Goal: Task Accomplishment & Management: Manage account settings

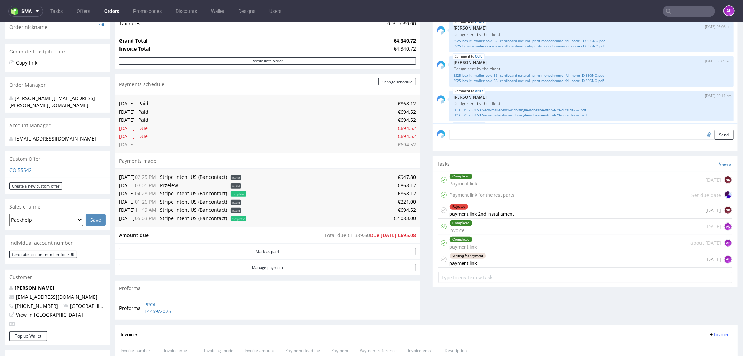
scroll to position [384, 0]
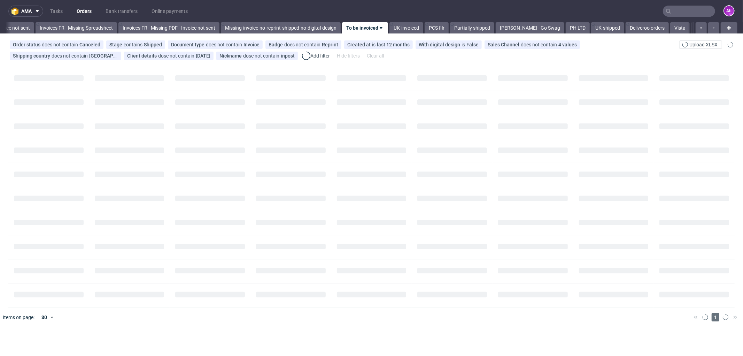
scroll to position [0, 1089]
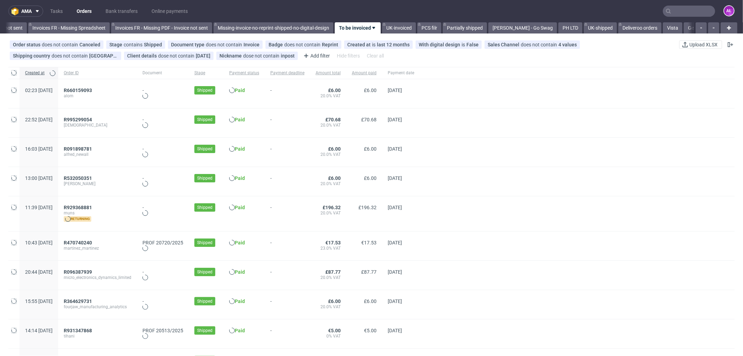
scroll to position [0, 1089]
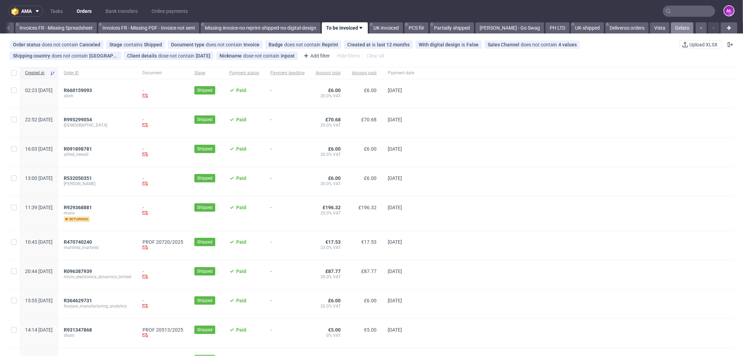
click at [678, 26] on link "Gelato" at bounding box center [682, 27] width 23 height 11
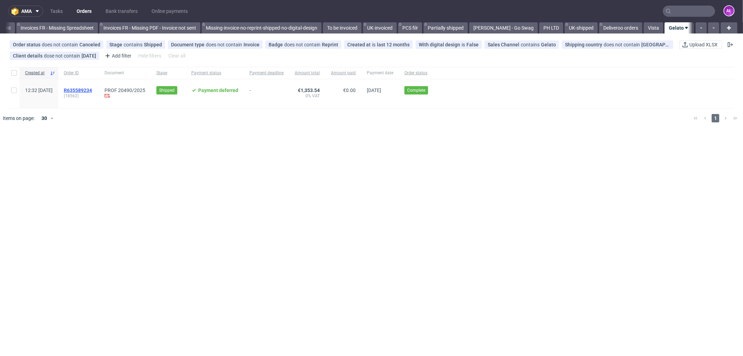
click at [92, 89] on span "R635589234" at bounding box center [78, 90] width 28 height 6
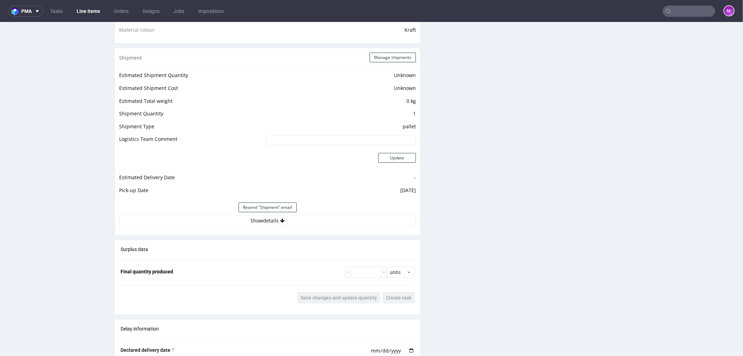
scroll to position [619, 0]
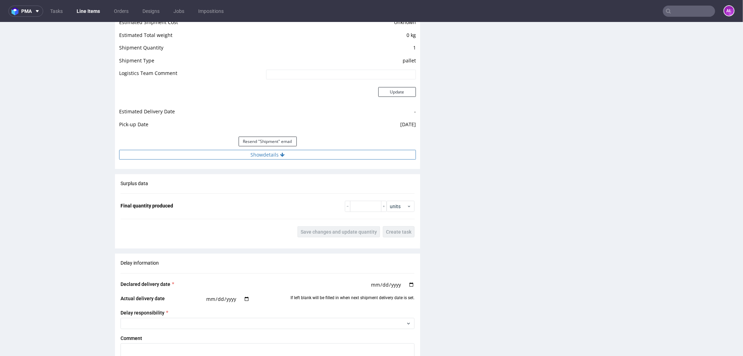
click at [380, 154] on button "Show details" at bounding box center [267, 155] width 297 height 10
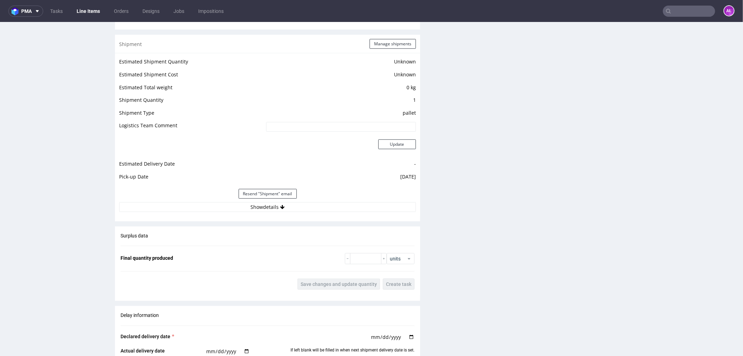
scroll to position [581, 0]
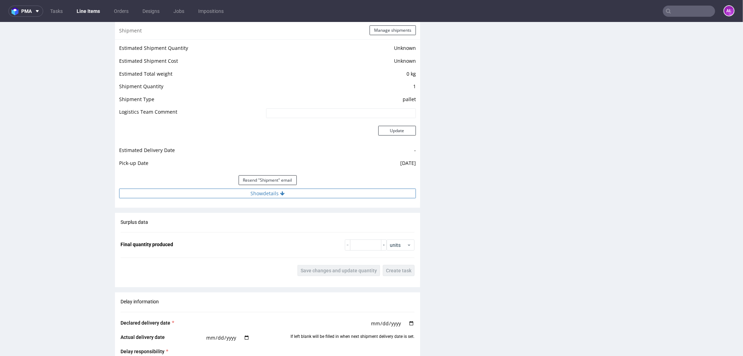
click at [316, 197] on button "Show details" at bounding box center [267, 193] width 297 height 10
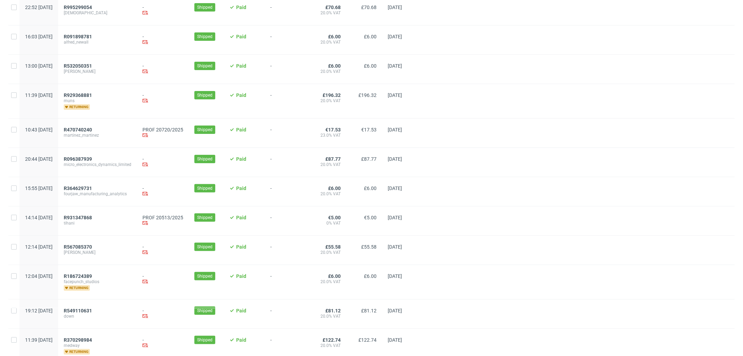
scroll to position [116, 0]
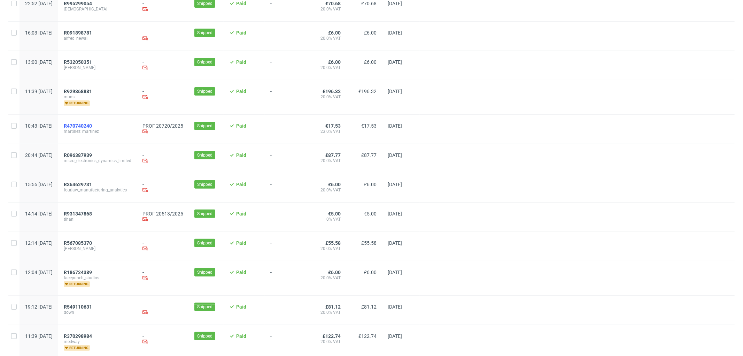
click at [92, 127] on span "R470740240" at bounding box center [78, 126] width 28 height 6
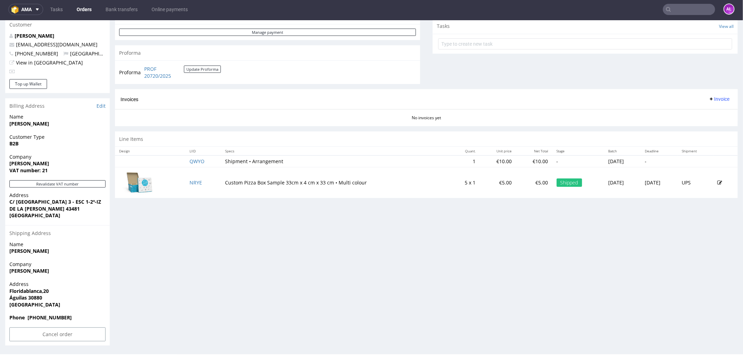
scroll to position [136, 0]
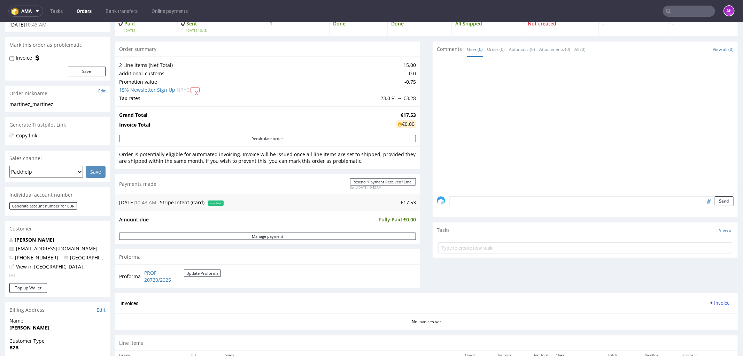
scroll to position [116, 0]
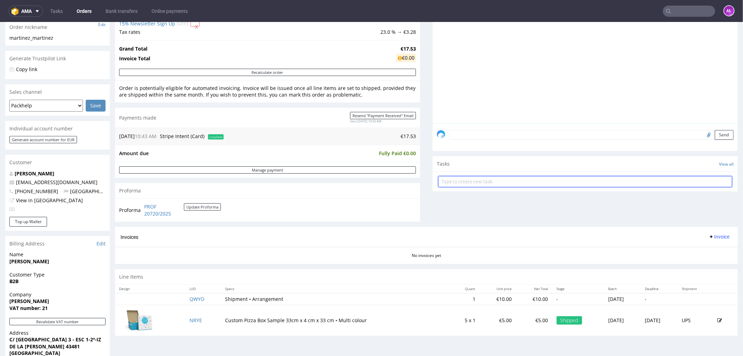
click at [525, 178] on input "text" at bounding box center [585, 181] width 294 height 11
type input "invoice"
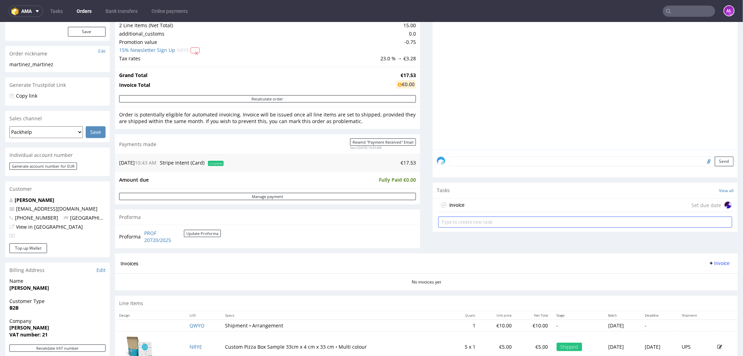
scroll to position [77, 0]
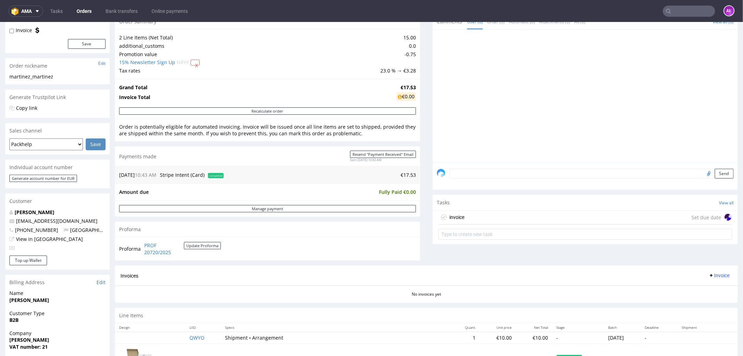
click at [539, 218] on div "invoice Set due date" at bounding box center [585, 217] width 294 height 14
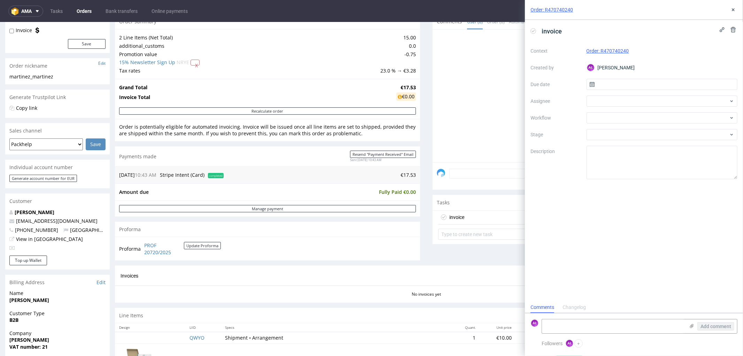
scroll to position [5, 0]
click at [616, 121] on div at bounding box center [662, 117] width 151 height 11
type input "gene"
click at [620, 143] on div "Finance - Invoice - General" at bounding box center [662, 143] width 146 height 13
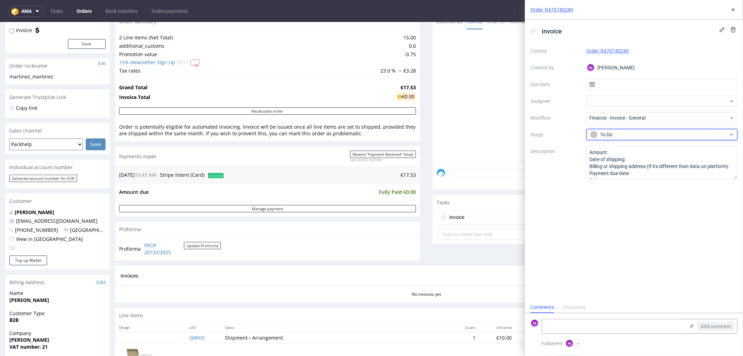
click at [610, 131] on div "To Do" at bounding box center [659, 135] width 139 height 8
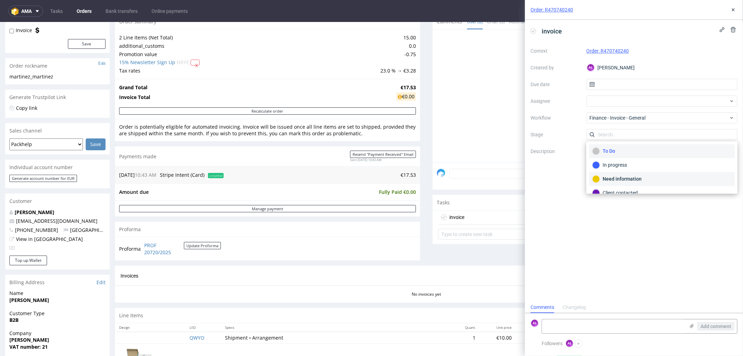
click at [627, 175] on div "Need information" at bounding box center [662, 179] width 139 height 8
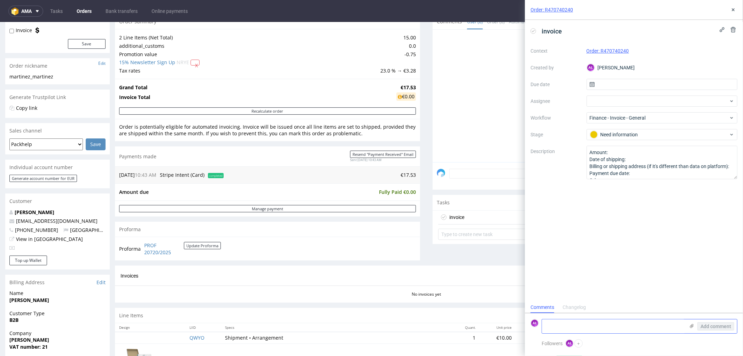
click at [627, 326] on textarea at bounding box center [613, 326] width 143 height 14
type textarea "added on the financial issues"
click at [705, 324] on span "Add comment" at bounding box center [716, 326] width 31 height 5
click at [735, 8] on icon at bounding box center [734, 10] width 6 height 6
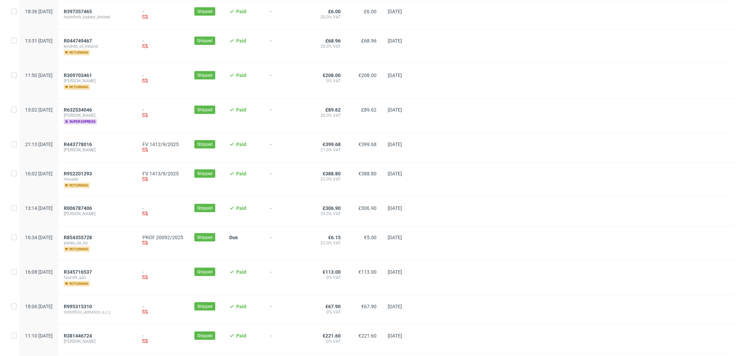
scroll to position [694, 0]
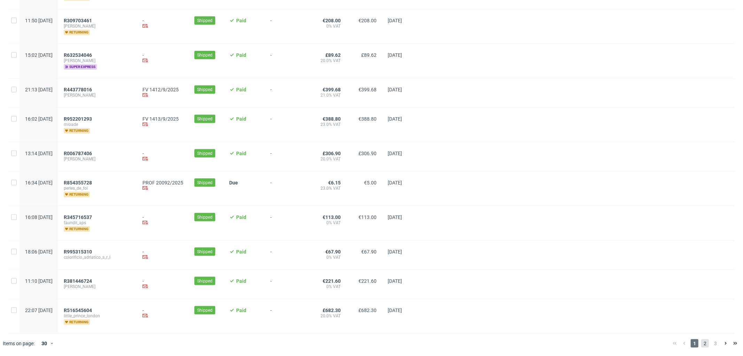
click at [703, 343] on span "2" at bounding box center [706, 343] width 8 height 8
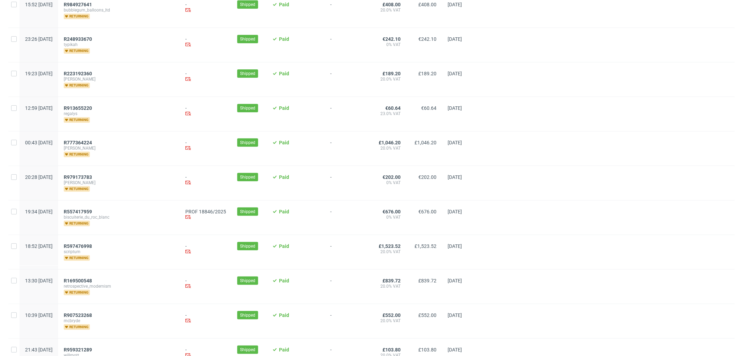
scroll to position [193, 0]
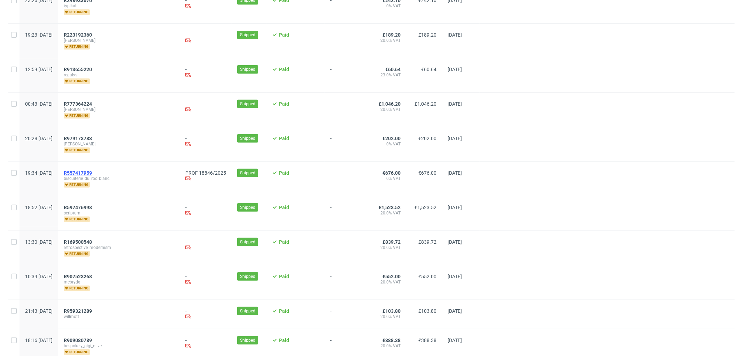
click at [92, 171] on span "R557417959" at bounding box center [78, 173] width 28 height 6
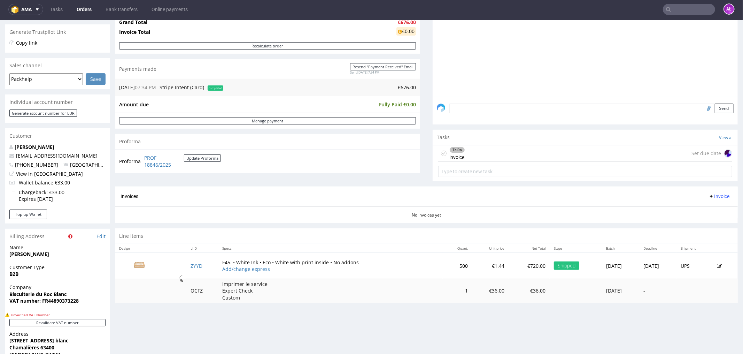
scroll to position [155, 0]
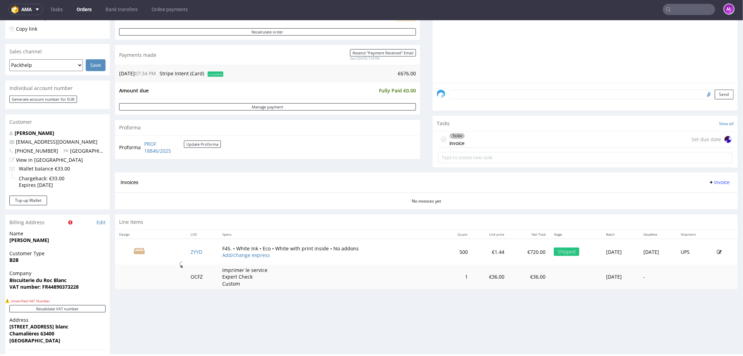
click at [464, 132] on div "To Do invoice Set due date" at bounding box center [585, 139] width 294 height 16
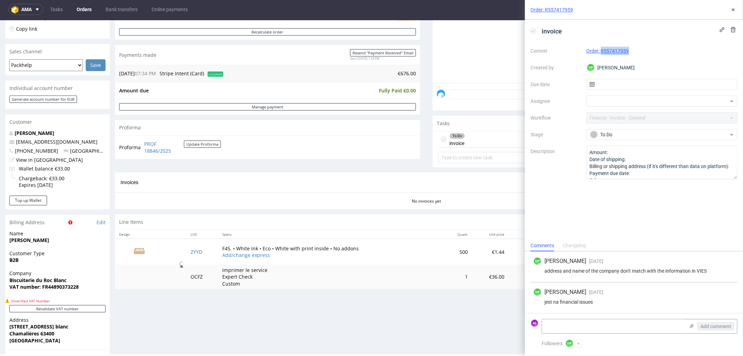
drag, startPoint x: 639, startPoint y: 53, endPoint x: 602, endPoint y: 55, distance: 37.3
click at [602, 55] on div "Order: R557417959" at bounding box center [662, 51] width 151 height 8
copy link "R557417959"
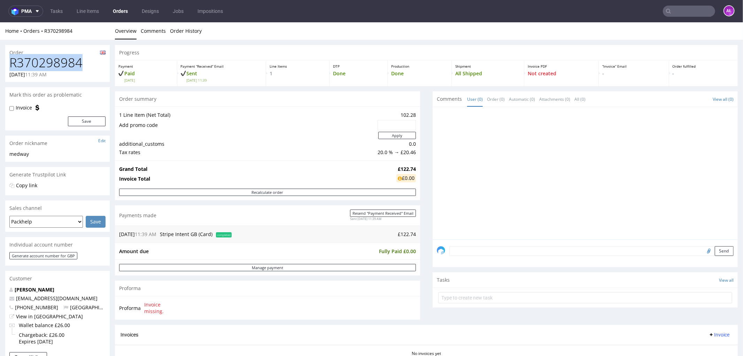
drag, startPoint x: 77, startPoint y: 63, endPoint x: 6, endPoint y: 60, distance: 71.2
click at [6, 60] on div "R370298984 22.09.2025 11:39 AM" at bounding box center [57, 68] width 105 height 26
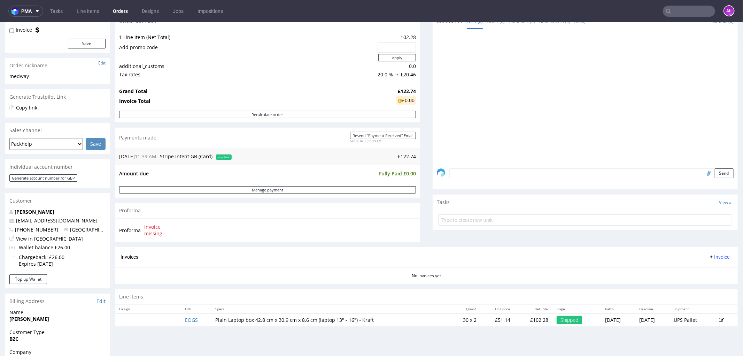
scroll to position [193, 0]
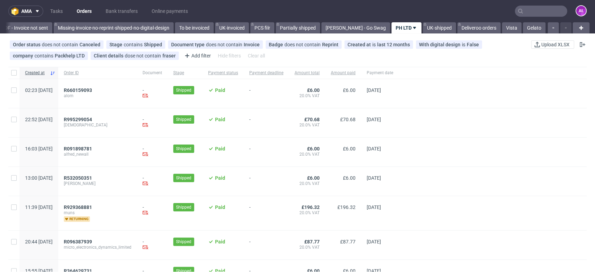
scroll to position [0, 1238]
click at [458, 62] on div "Order status does not contain Canceled Stage contains Shipped Document type doe…" at bounding box center [297, 50] width 595 height 28
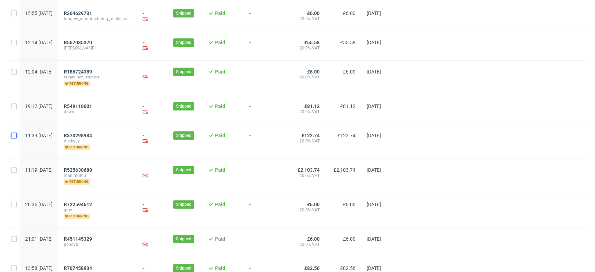
click at [14, 137] on input "checkbox" at bounding box center [14, 136] width 6 height 6
checkbox input "true"
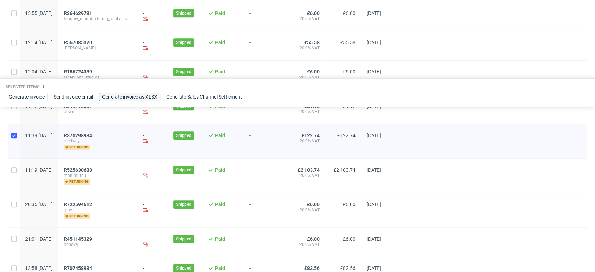
click at [149, 98] on span "Generate invoice as XLSX" at bounding box center [129, 96] width 55 height 5
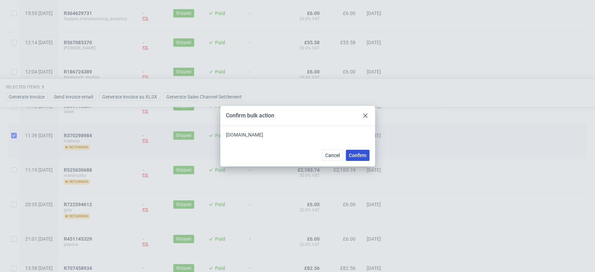
click at [360, 158] on span "Confirm" at bounding box center [357, 155] width 17 height 5
checkbox input "false"
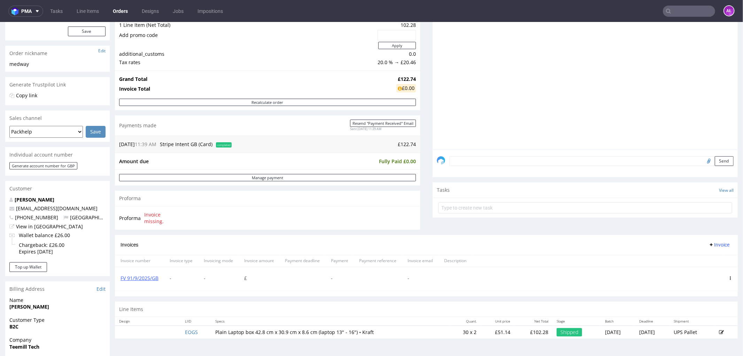
scroll to position [155, 0]
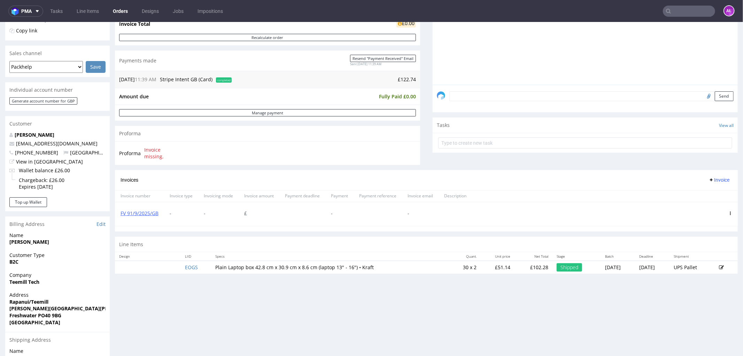
click at [729, 211] on icon at bounding box center [730, 212] width 3 height 3
click at [703, 272] on span "Delete invoice" at bounding box center [702, 275] width 42 height 7
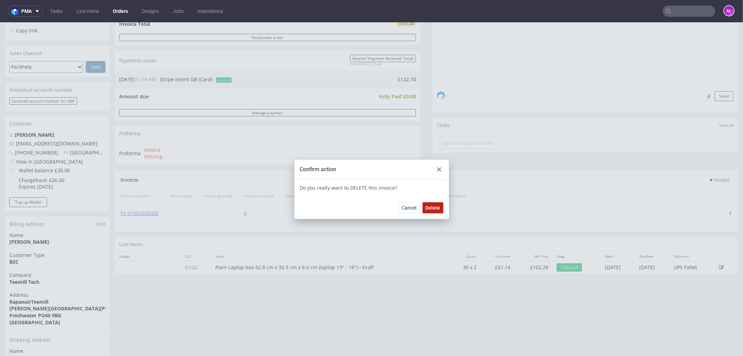
click at [428, 206] on span "Delete" at bounding box center [433, 207] width 15 height 5
click at [437, 170] on icon at bounding box center [439, 169] width 4 height 4
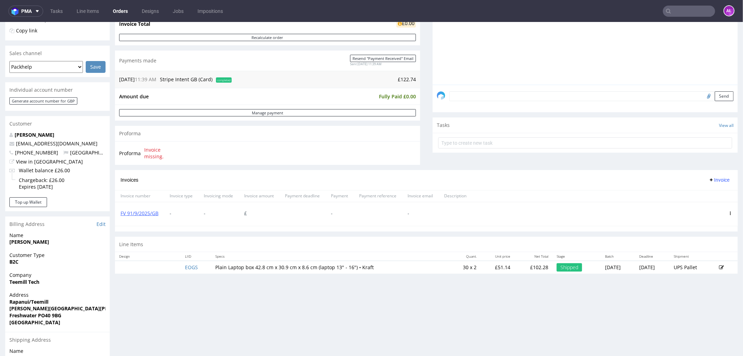
click at [709, 177] on span "Invoice" at bounding box center [719, 180] width 21 height 6
click at [711, 194] on span "Upload" at bounding box center [708, 194] width 34 height 7
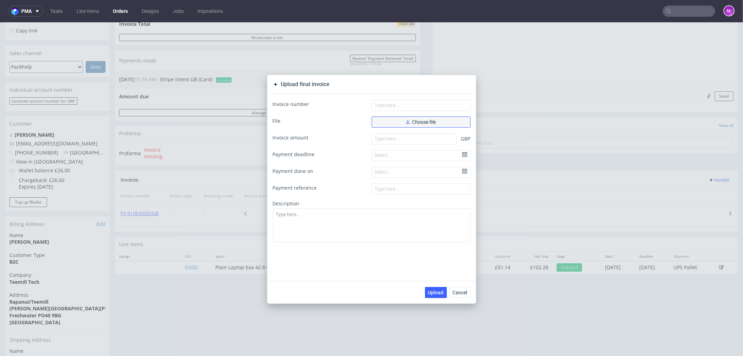
click at [426, 124] on span "Choose file" at bounding box center [421, 121] width 30 height 5
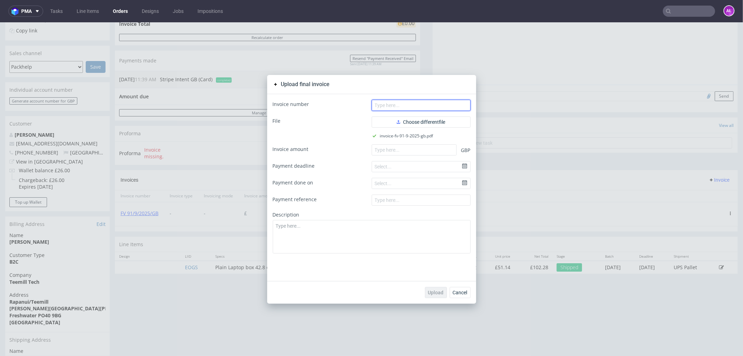
click at [421, 102] on input "text" at bounding box center [421, 104] width 99 height 11
paste input "FV 91/9/2025/GB"
type input "FV 91/9/2025/GB"
paste input "122.74"
click at [427, 150] on input "122.74" at bounding box center [414, 149] width 85 height 11
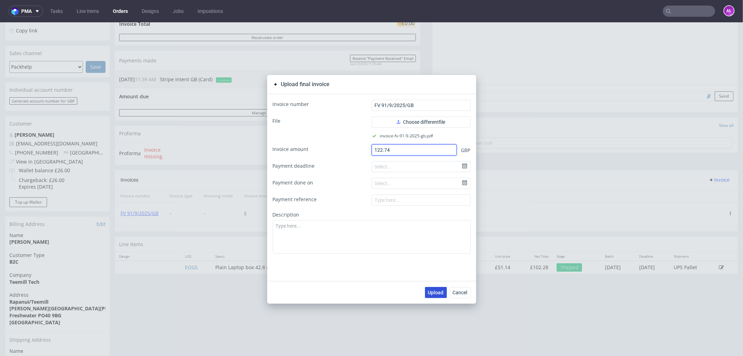
type input "122.74"
click at [438, 294] on span "Upload" at bounding box center [436, 292] width 16 height 5
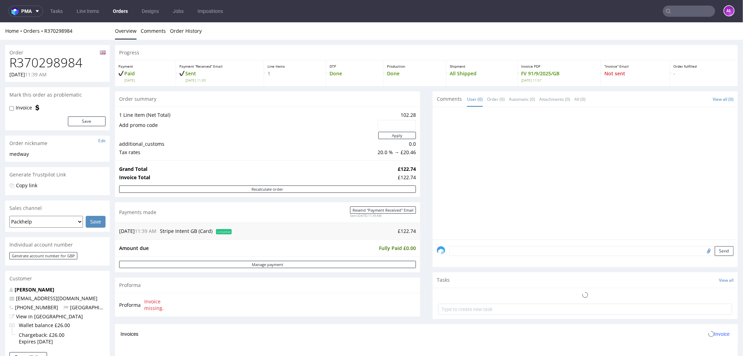
scroll to position [155, 0]
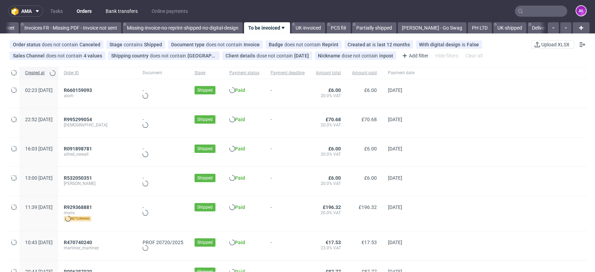
scroll to position [0, 1168]
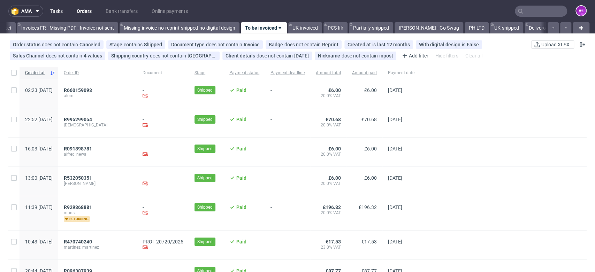
click at [58, 10] on link "Tasks" at bounding box center [56, 11] width 21 height 11
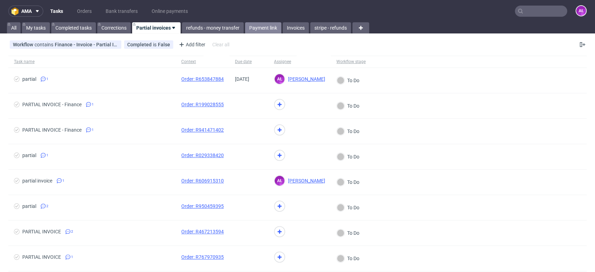
click at [256, 24] on link "Payment link" at bounding box center [263, 27] width 36 height 11
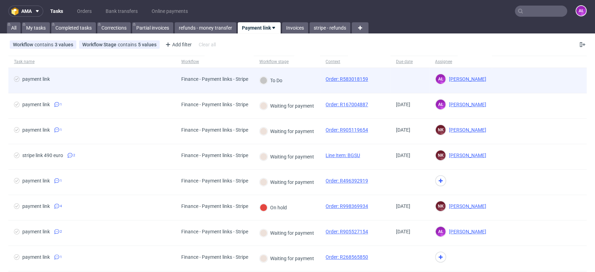
click at [295, 84] on div "To Do" at bounding box center [287, 80] width 66 height 25
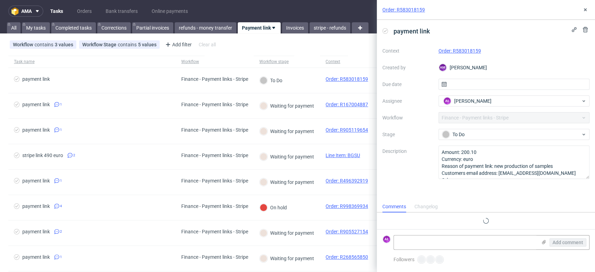
scroll to position [6, 0]
click at [472, 50] on link "Order: R583018159" at bounding box center [459, 51] width 43 height 6
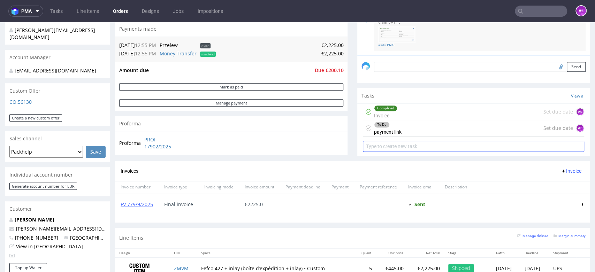
scroll to position [193, 0]
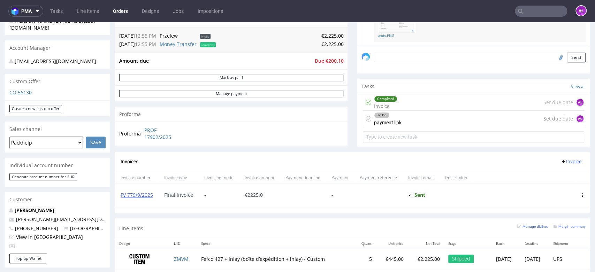
click at [385, 120] on div "To Do payment link" at bounding box center [388, 119] width 28 height 16
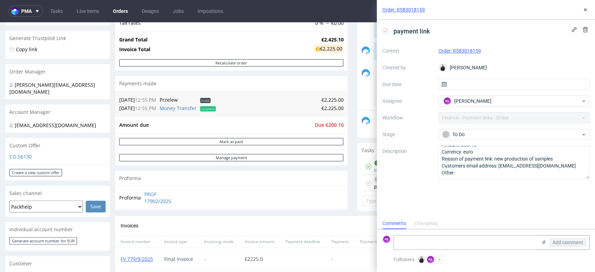
scroll to position [116, 0]
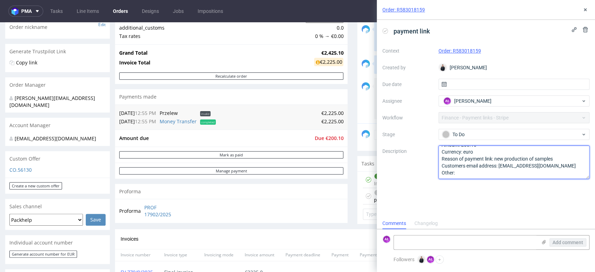
drag, startPoint x: 543, startPoint y: 167, endPoint x: 499, endPoint y: 169, distance: 44.3
click at [499, 169] on textarea "Amount: 200.10 Currency: euro Reason of payment link: new production of samples…" at bounding box center [513, 162] width 151 height 33
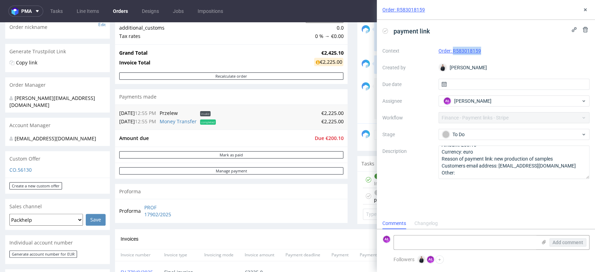
drag, startPoint x: 494, startPoint y: 52, endPoint x: 452, endPoint y: 54, distance: 41.5
click at [452, 54] on div "Order: R583018159" at bounding box center [513, 51] width 151 height 8
copy link "R583018159"
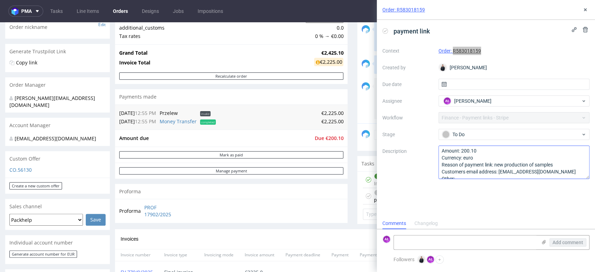
scroll to position [0, 0]
copy link "R583018159"
drag, startPoint x: 91, startPoint y: 94, endPoint x: 87, endPoint y: 98, distance: 5.9
click at [87, 98] on section "Order Manager adrian.margula@packhelp.com" at bounding box center [57, 94] width 105 height 35
copy section "adrian.margula@packhelp.com"
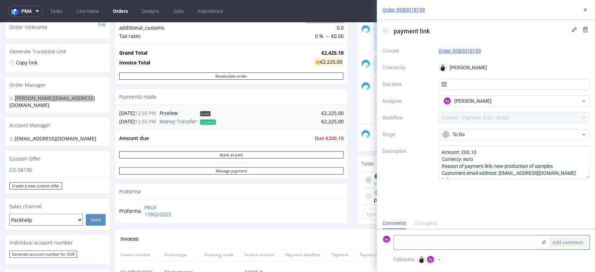
click at [424, 239] on textarea at bounding box center [465, 243] width 143 height 14
type textarea "sent"
drag, startPoint x: 555, startPoint y: 241, endPoint x: 477, endPoint y: 152, distance: 118.1
click at [555, 240] on span "Add comment" at bounding box center [567, 242] width 31 height 5
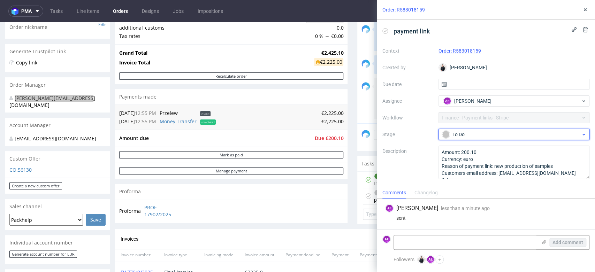
click at [471, 133] on div "To Do" at bounding box center [511, 135] width 139 height 8
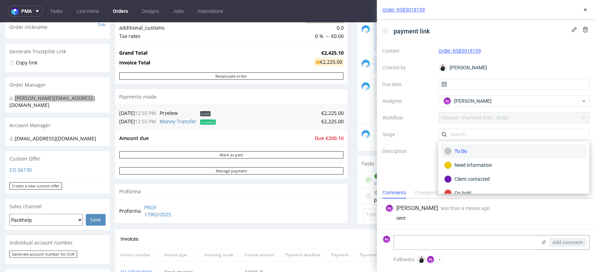
scroll to position [39, 0]
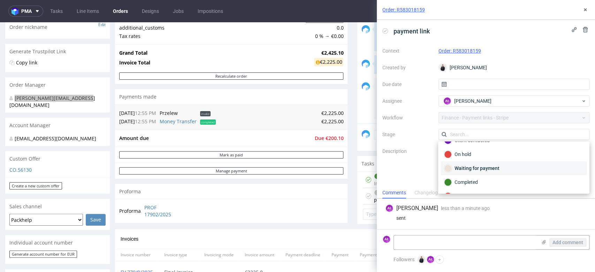
click at [484, 167] on div "Waiting for payment" at bounding box center [513, 169] width 139 height 8
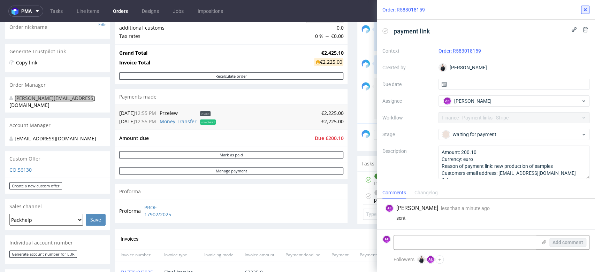
click at [586, 10] on use at bounding box center [585, 9] width 3 height 3
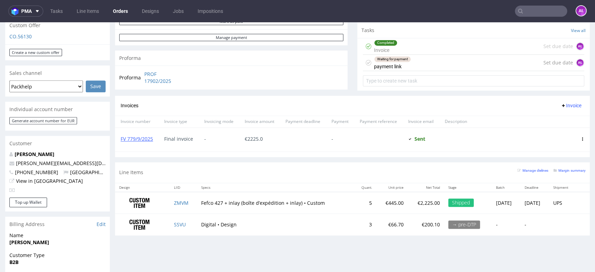
scroll to position [271, 0]
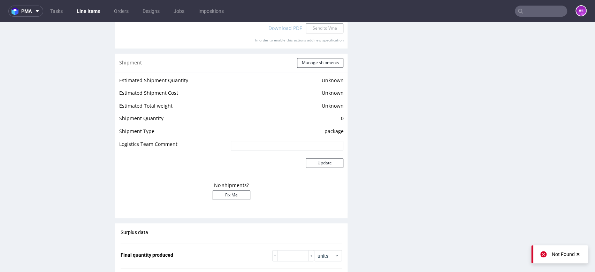
scroll to position [891, 0]
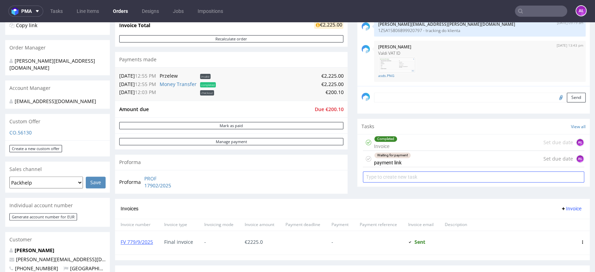
scroll to position [155, 0]
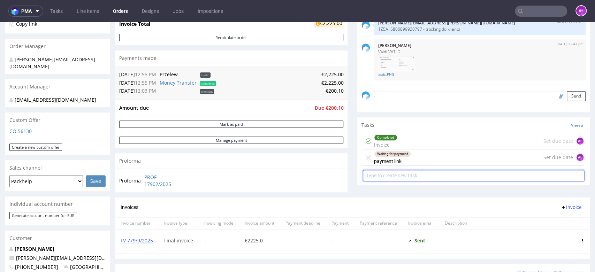
click at [382, 173] on input "text" at bounding box center [473, 175] width 221 height 11
type input "invoice"
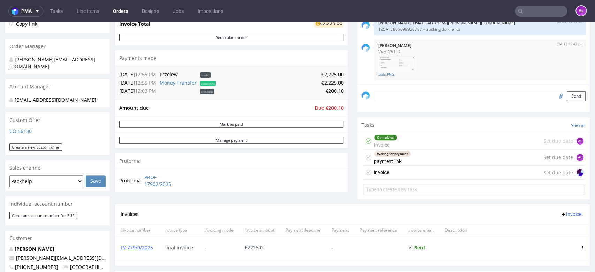
drag, startPoint x: 397, startPoint y: 168, endPoint x: 471, endPoint y: 131, distance: 82.6
click at [397, 168] on div "invoice Set due date" at bounding box center [473, 173] width 221 height 14
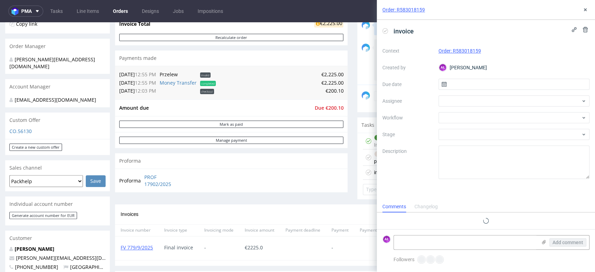
scroll to position [6, 0]
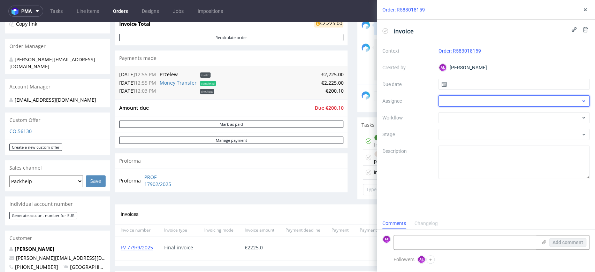
click at [471, 105] on div at bounding box center [513, 100] width 151 height 11
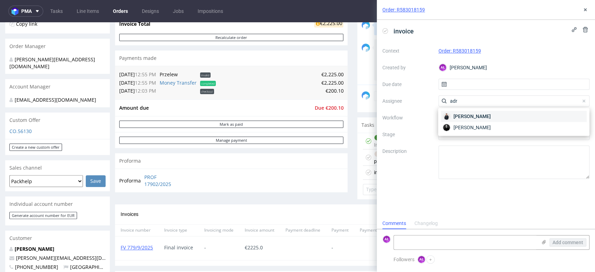
type input "adr"
click at [475, 116] on span "Adrian Margula" at bounding box center [471, 116] width 37 height 7
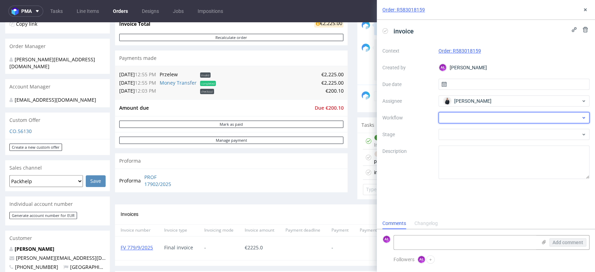
click at [473, 122] on div at bounding box center [513, 117] width 151 height 11
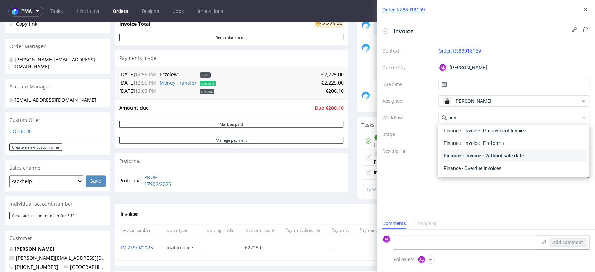
scroll to position [24, 0]
type input "inv"
drag, startPoint x: 491, startPoint y: 132, endPoint x: 518, endPoint y: 74, distance: 63.6
click at [491, 130] on div "Finance - Invoice - General" at bounding box center [514, 131] width 146 height 13
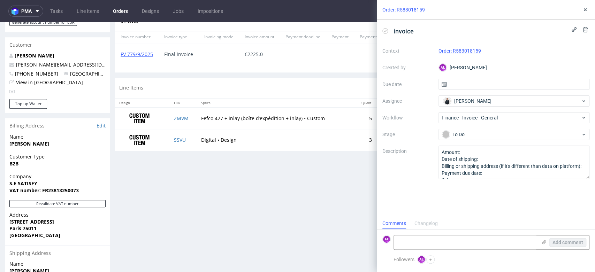
scroll to position [349, 0]
drag, startPoint x: 175, startPoint y: 145, endPoint x: 212, endPoint y: 147, distance: 37.0
click at [176, 145] on td "SSVU" at bounding box center [183, 140] width 27 height 22
copy link "SSVU"
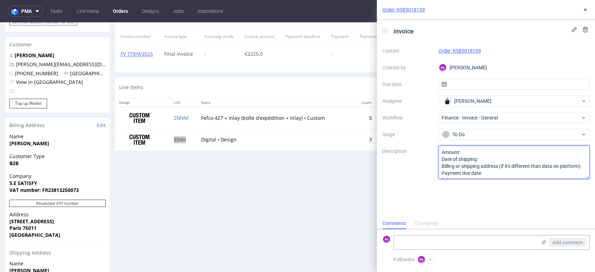
click at [475, 151] on textarea "Amount: Date of shipping: Billing or shipping address (if it's different than d…" at bounding box center [513, 162] width 151 height 33
paste textarea "SSVU"
type textarea "Amount: SSVU Date of shipping: Billing or shipping address (if it's different t…"
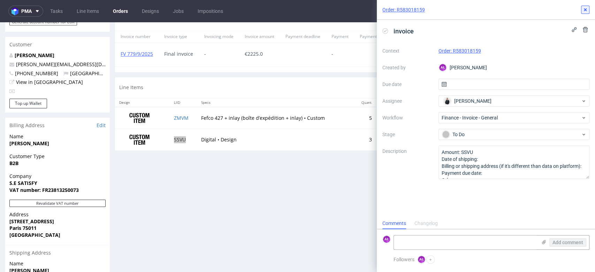
click at [586, 9] on use at bounding box center [585, 9] width 3 height 3
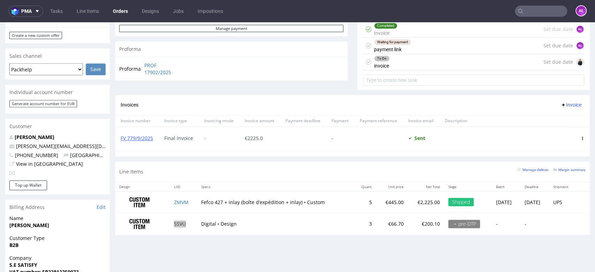
scroll to position [193, 0]
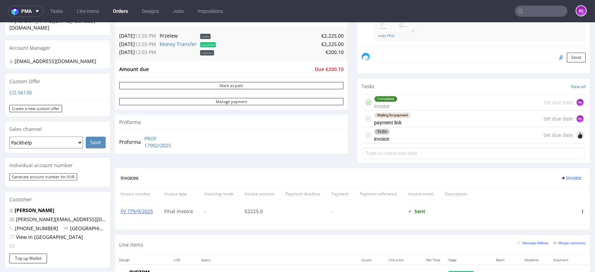
click at [415, 129] on div "To Do invoice Set due date" at bounding box center [473, 135] width 221 height 16
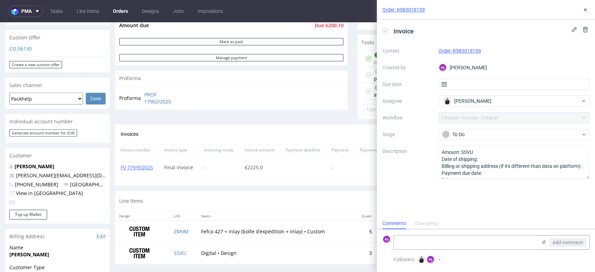
scroll to position [271, 0]
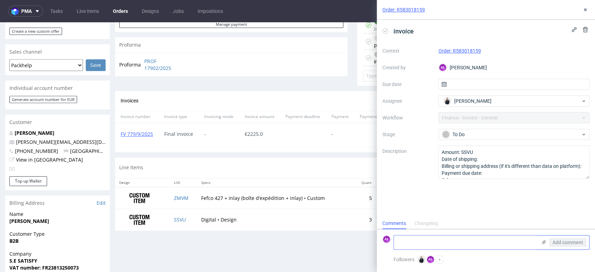
click at [459, 245] on textarea at bounding box center [465, 243] width 143 height 14
click at [587, 8] on icon at bounding box center [585, 10] width 6 height 6
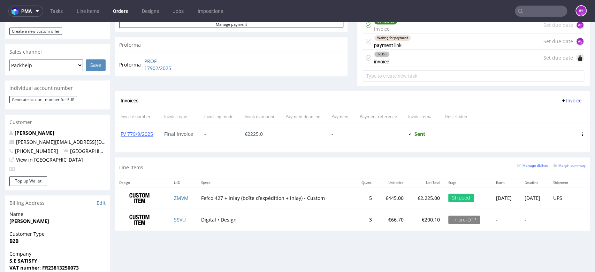
click at [400, 44] on div "Waiting for payment payment link" at bounding box center [392, 41] width 37 height 16
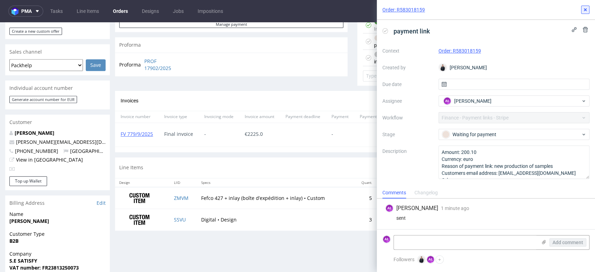
click at [586, 9] on use at bounding box center [585, 9] width 3 height 3
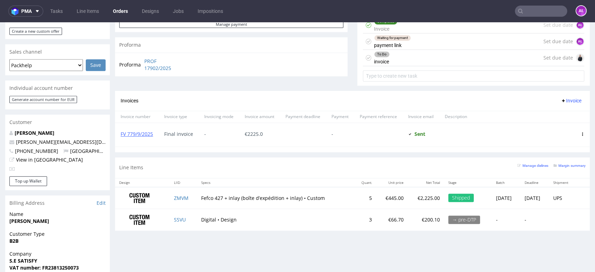
click at [419, 58] on div "To Do invoice Set due date" at bounding box center [473, 58] width 221 height 16
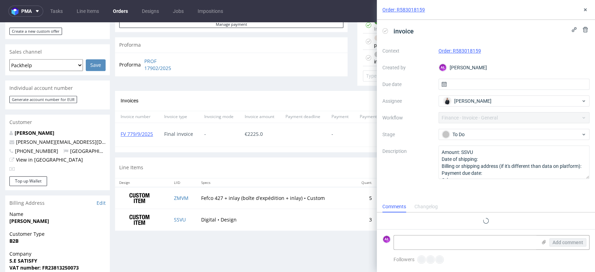
scroll to position [6, 0]
click at [487, 242] on textarea at bounding box center [465, 243] width 143 height 14
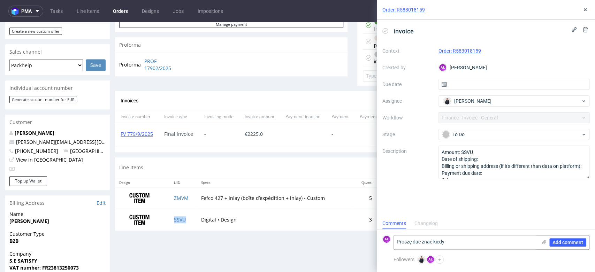
drag, startPoint x: 186, startPoint y: 222, endPoint x: 438, endPoint y: 273, distance: 257.1
click at [186, 222] on td "SSVU" at bounding box center [183, 220] width 27 height 22
copy link "SSVU"
click at [459, 237] on textarea "Proszę dać znać kiedy" at bounding box center [465, 243] width 143 height 14
paste textarea "SSVU"
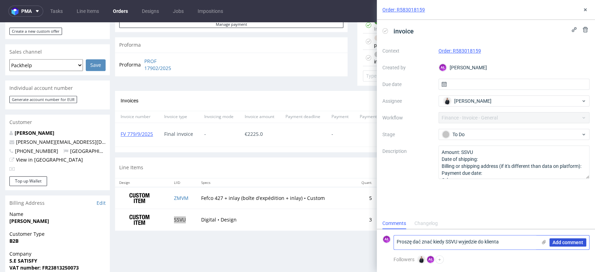
type textarea "Proszę dać znać kiedy SSVU wyjedzie do klienta"
click at [564, 241] on span "Add comment" at bounding box center [567, 242] width 31 height 5
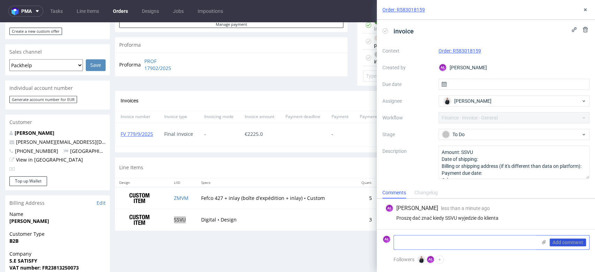
scroll to position [0, 0]
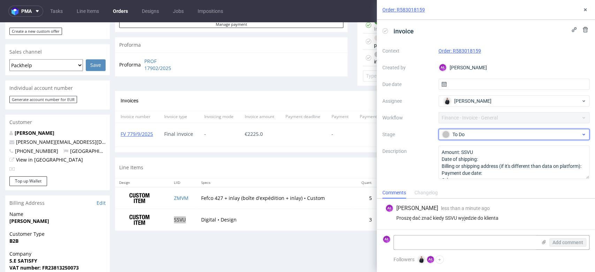
click at [492, 130] on div "To Do" at bounding box center [513, 134] width 151 height 11
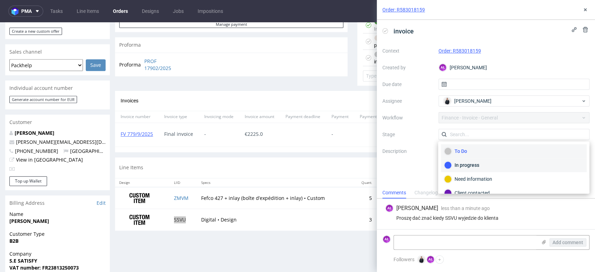
click at [485, 164] on div "In progress" at bounding box center [513, 165] width 139 height 8
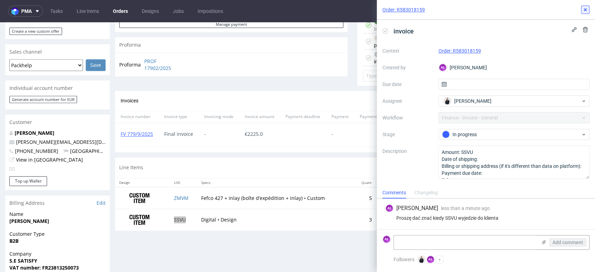
click at [588, 12] on button at bounding box center [585, 10] width 8 height 8
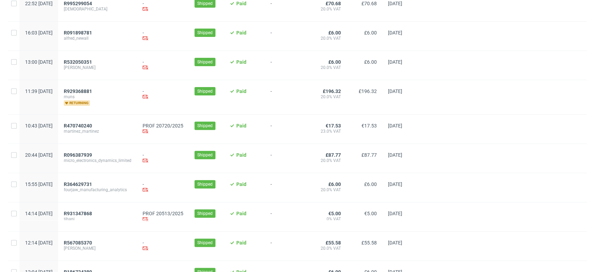
scroll to position [155, 0]
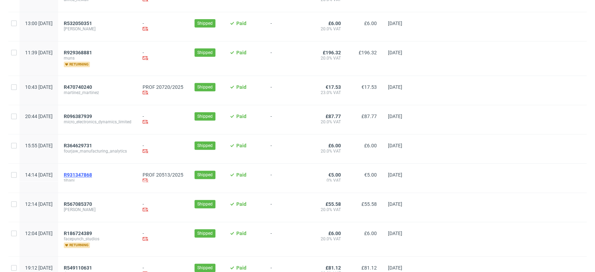
click at [92, 175] on span "R931347868" at bounding box center [78, 175] width 28 height 6
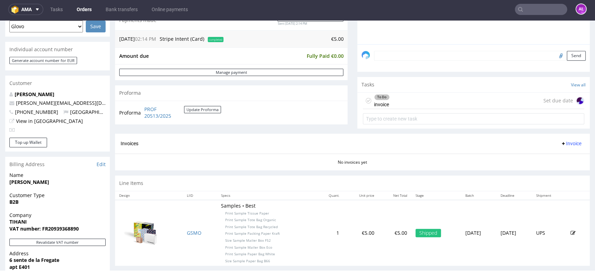
scroll to position [232, 0]
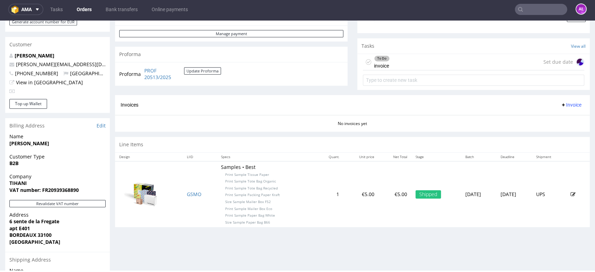
click at [397, 62] on div "To Do invoice Set due date" at bounding box center [473, 62] width 221 height 16
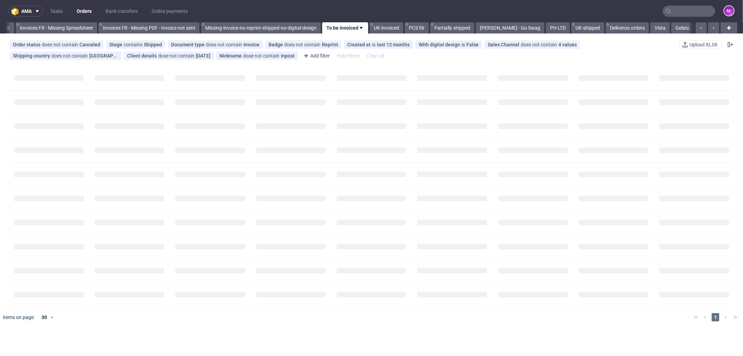
scroll to position [0, 1089]
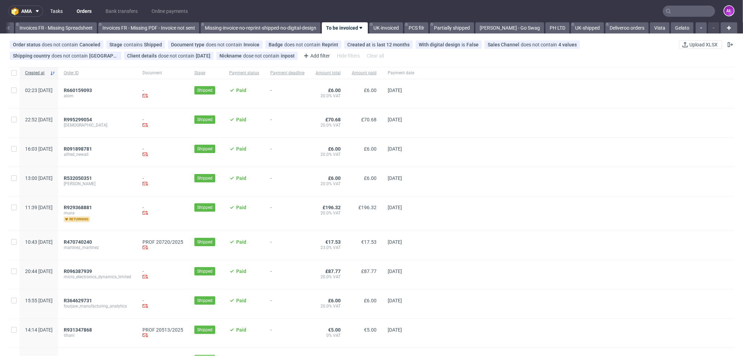
click at [53, 9] on link "Tasks" at bounding box center [56, 11] width 21 height 11
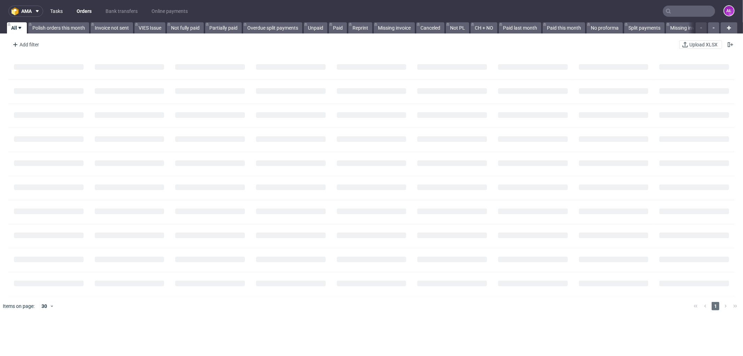
click at [61, 13] on link "Tasks" at bounding box center [56, 11] width 21 height 11
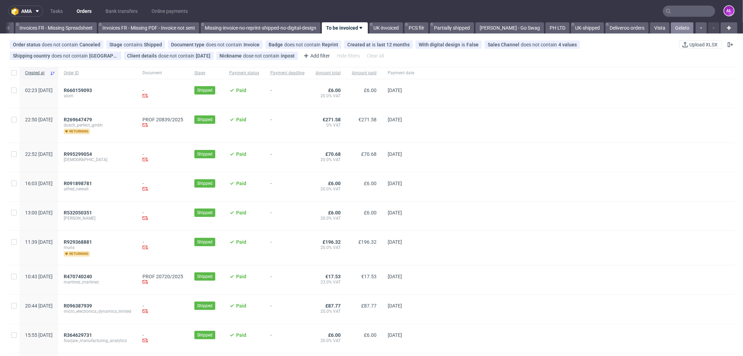
drag, startPoint x: 671, startPoint y: 26, endPoint x: 667, endPoint y: 27, distance: 3.9
click at [672, 26] on link "Gelato" at bounding box center [682, 27] width 23 height 11
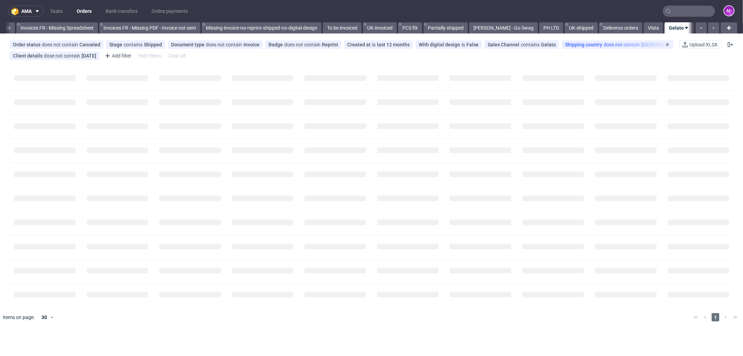
scroll to position [0, 1088]
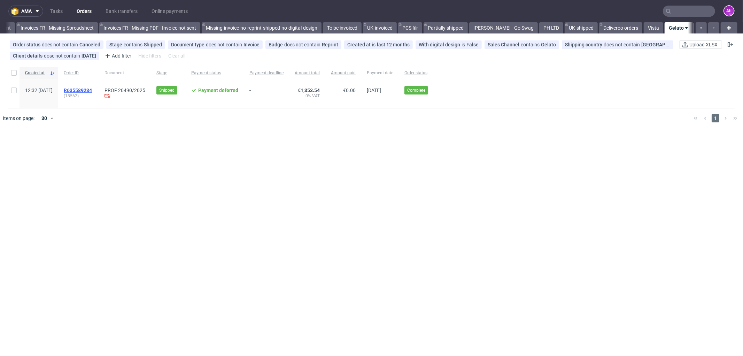
click at [92, 90] on span "R635589234" at bounding box center [78, 90] width 28 height 6
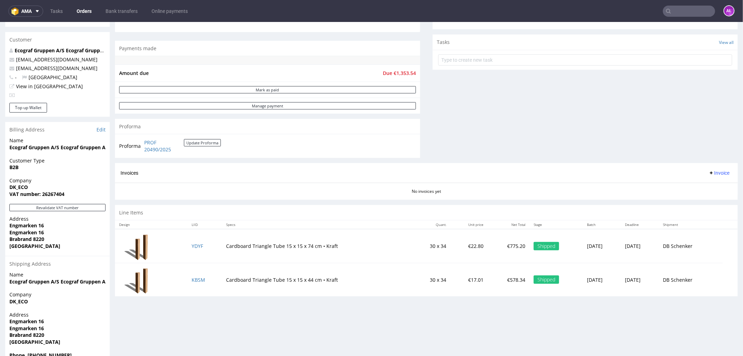
scroll to position [267, 0]
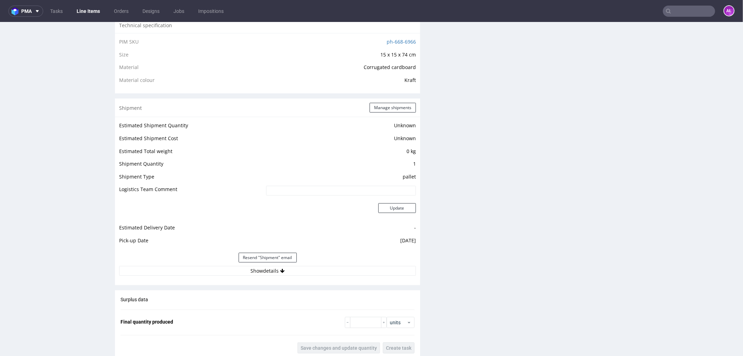
scroll to position [697, 0]
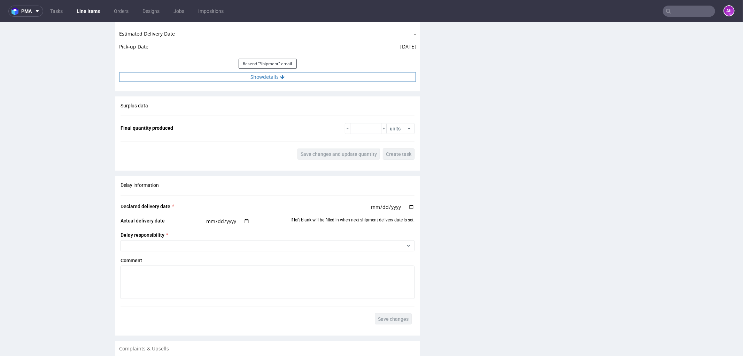
drag, startPoint x: 287, startPoint y: 75, endPoint x: 287, endPoint y: 78, distance: 3.5
click at [287, 75] on button "Show details" at bounding box center [267, 77] width 297 height 10
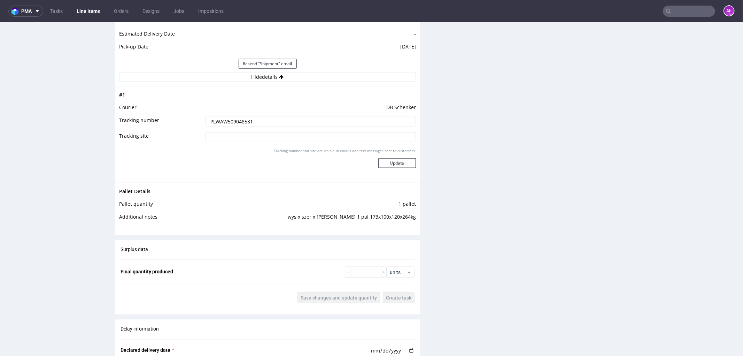
drag, startPoint x: 263, startPoint y: 122, endPoint x: 192, endPoint y: 122, distance: 71.5
click at [192, 122] on tr "Tracking number PLWAW509048531" at bounding box center [267, 124] width 297 height 16
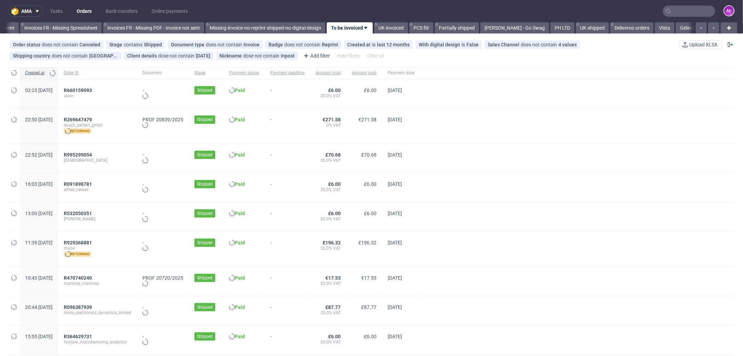
scroll to position [0, 1089]
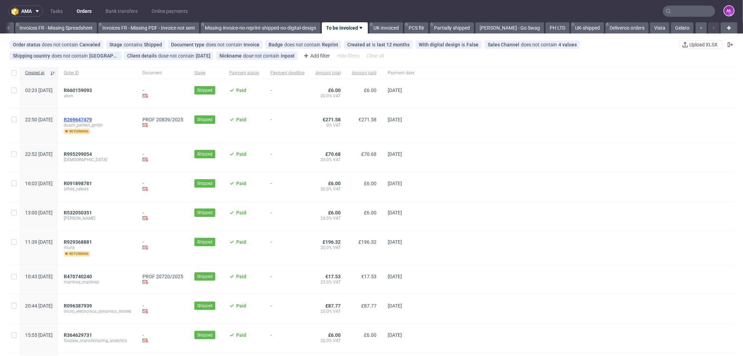
click at [92, 117] on span "R269647479" at bounding box center [78, 120] width 28 height 6
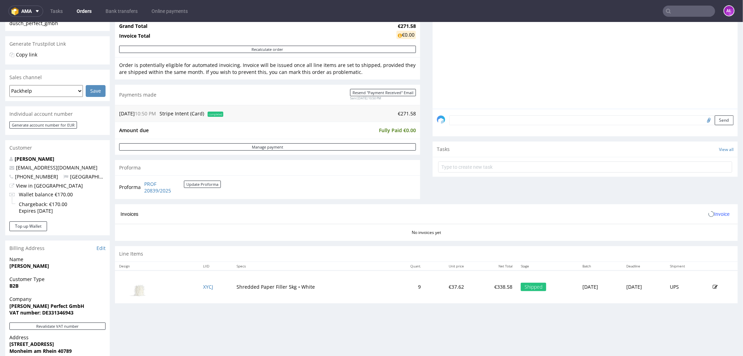
scroll to position [193, 0]
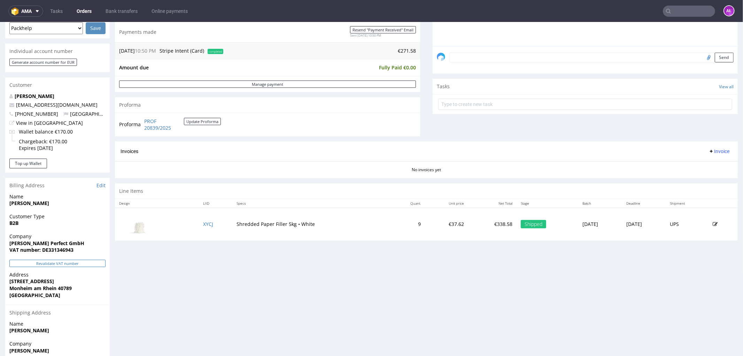
click at [97, 262] on button "Revalidate VAT number" at bounding box center [57, 262] width 96 height 7
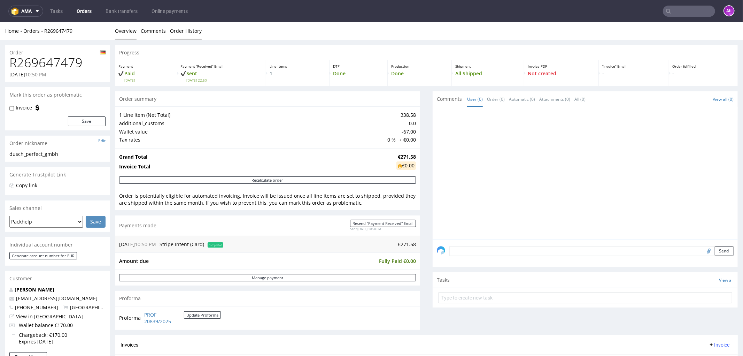
click at [185, 32] on link "Order History" at bounding box center [186, 30] width 32 height 17
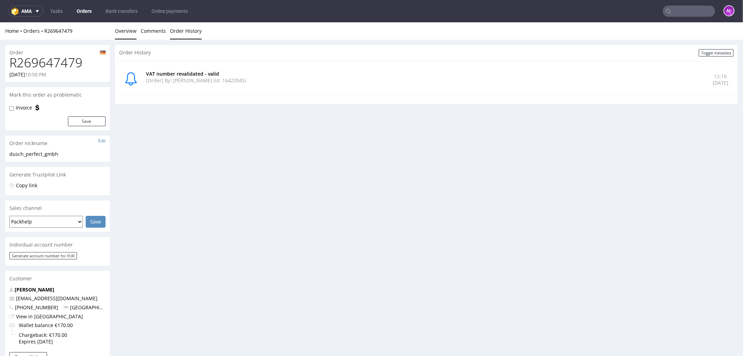
click at [131, 29] on link "Overview" at bounding box center [126, 30] width 22 height 17
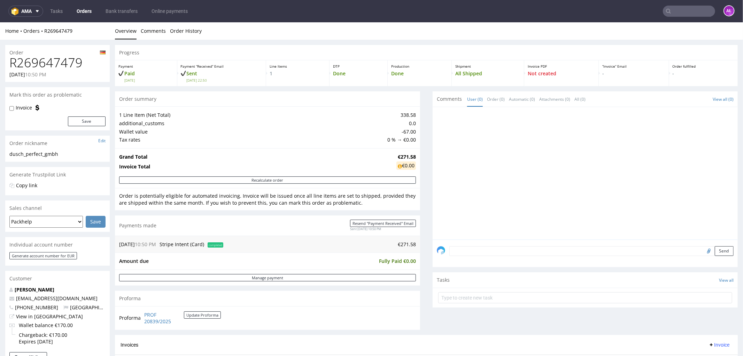
scroll to position [193, 0]
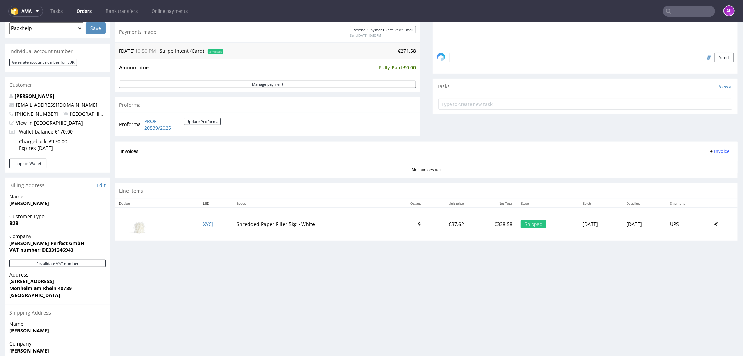
click at [710, 148] on span "Invoice" at bounding box center [719, 151] width 21 height 6
click at [711, 165] on span "Generate" at bounding box center [708, 165] width 34 height 7
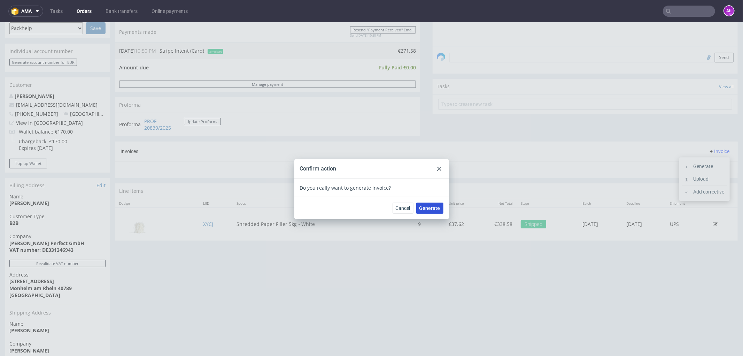
click at [436, 205] on span "Generate" at bounding box center [430, 207] width 21 height 5
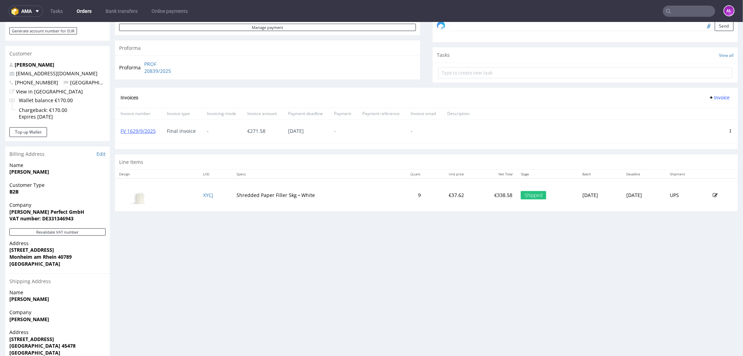
scroll to position [232, 0]
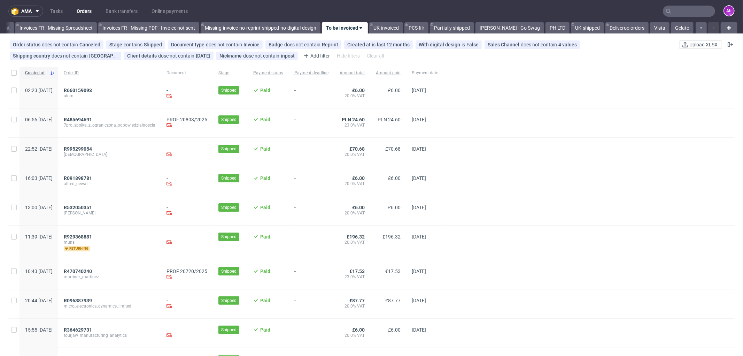
scroll to position [0, 1089]
click at [92, 120] on span "R485694691" at bounding box center [78, 120] width 28 height 6
click at [59, 11] on link "Tasks" at bounding box center [56, 11] width 21 height 11
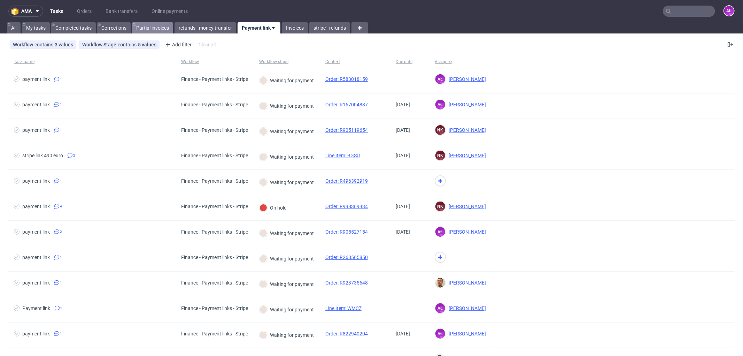
click at [152, 28] on link "Partial invoices" at bounding box center [152, 27] width 41 height 11
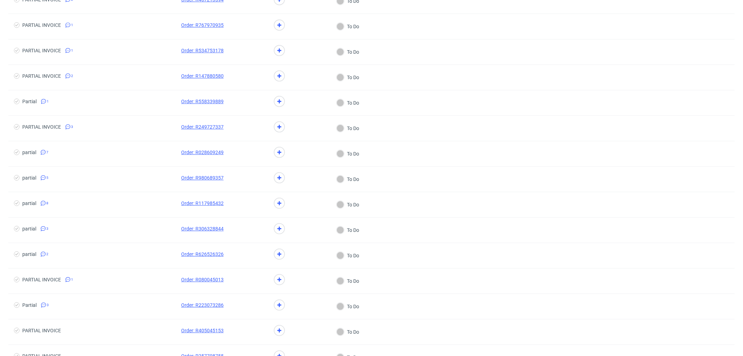
scroll to position [500, 0]
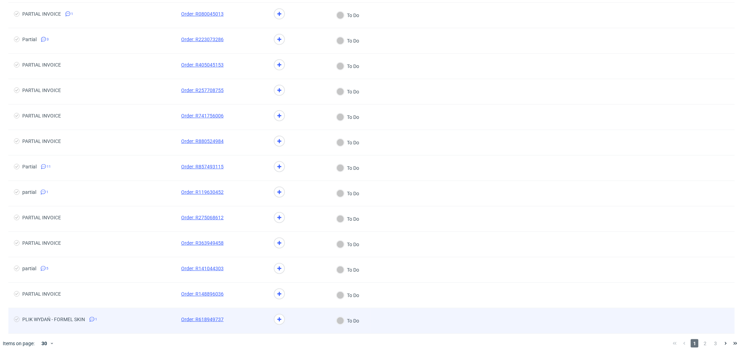
click at [148, 318] on span "PLIK WYDAŃ - FORMEL SKIN 1" at bounding box center [92, 320] width 156 height 8
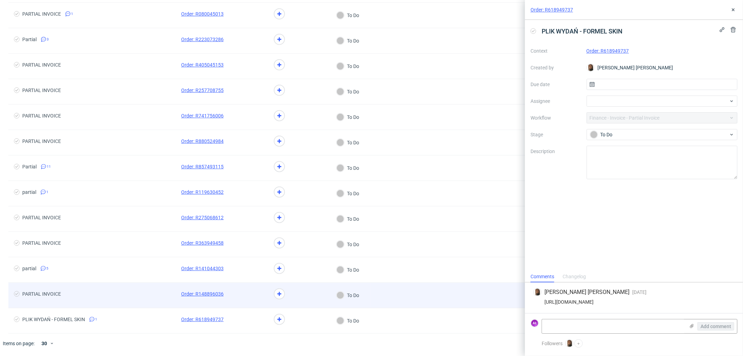
click at [147, 295] on span "PARTIAL INVOICE" at bounding box center [92, 295] width 156 height 8
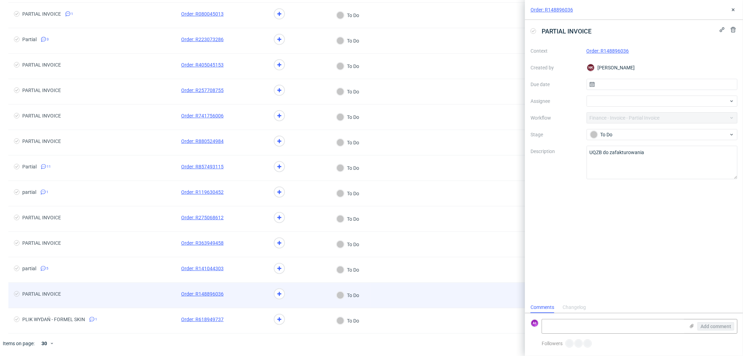
scroll to position [5, 0]
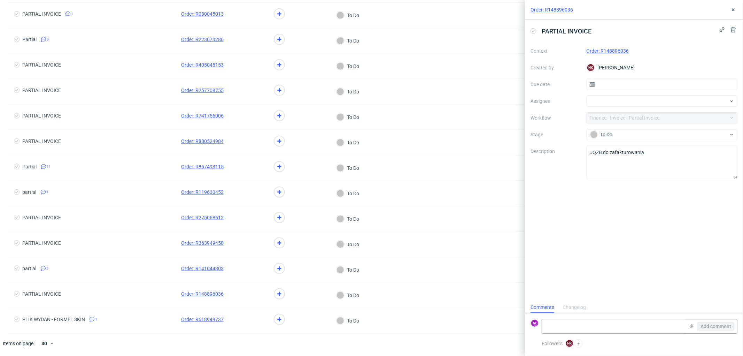
click at [615, 51] on link "Order: R148896036" at bounding box center [608, 51] width 43 height 6
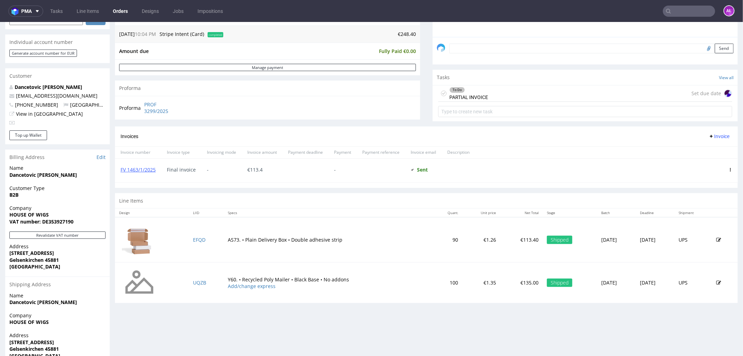
scroll to position [232, 0]
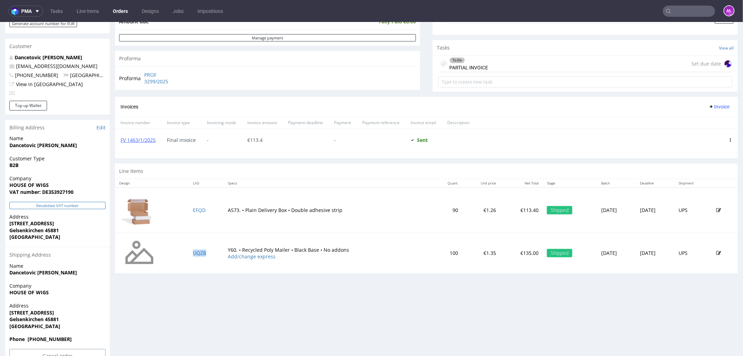
click at [89, 206] on button "Revalidate VAT number" at bounding box center [57, 204] width 96 height 7
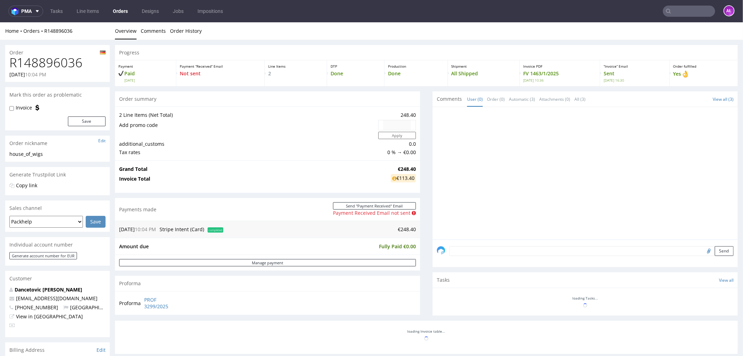
scroll to position [231, 0]
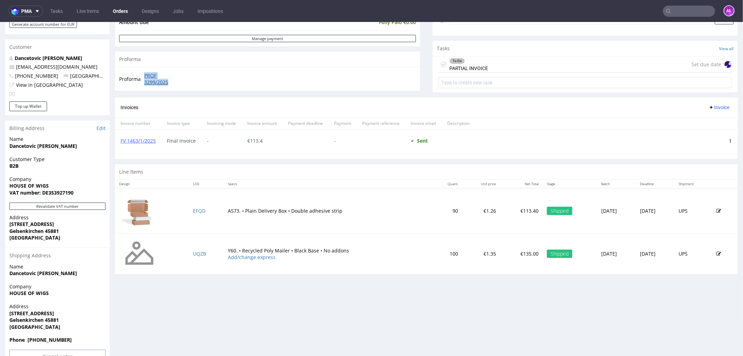
drag, startPoint x: 140, startPoint y: 71, endPoint x: 174, endPoint y: 81, distance: 35.8
click at [174, 81] on tr "Proforma PROF 3299/2025" at bounding box center [150, 78] width 63 height 15
click at [712, 105] on span "Invoice" at bounding box center [719, 107] width 21 height 6
click at [708, 121] on span "Upload" at bounding box center [708, 121] width 34 height 7
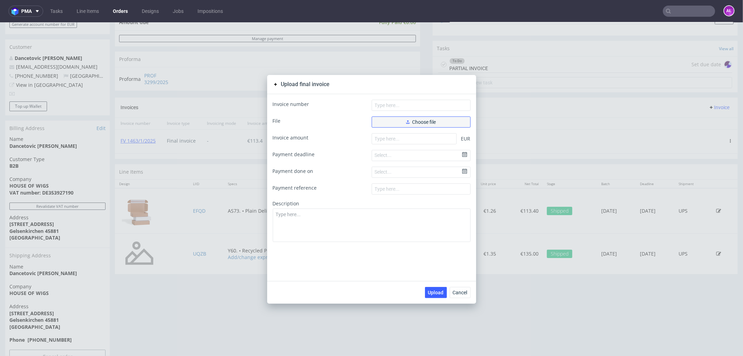
click at [416, 122] on span "Choose file" at bounding box center [421, 121] width 30 height 5
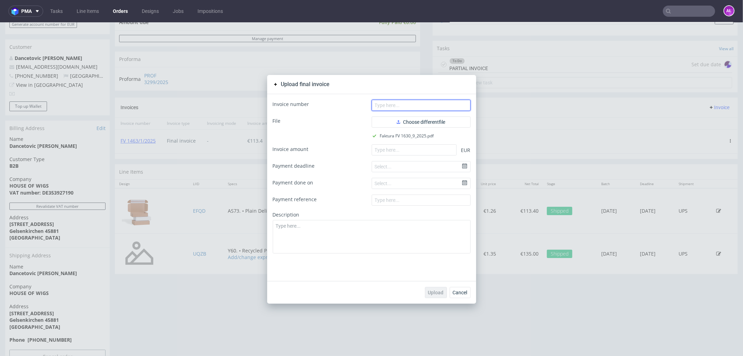
paste input "FV 1630/9/2025"
drag, startPoint x: 452, startPoint y: 107, endPoint x: 471, endPoint y: 113, distance: 20.2
click at [452, 107] on input "text" at bounding box center [421, 104] width 99 height 11
type input "FV 1630/9/2025"
drag, startPoint x: 450, startPoint y: 147, endPoint x: 438, endPoint y: 181, distance: 36.0
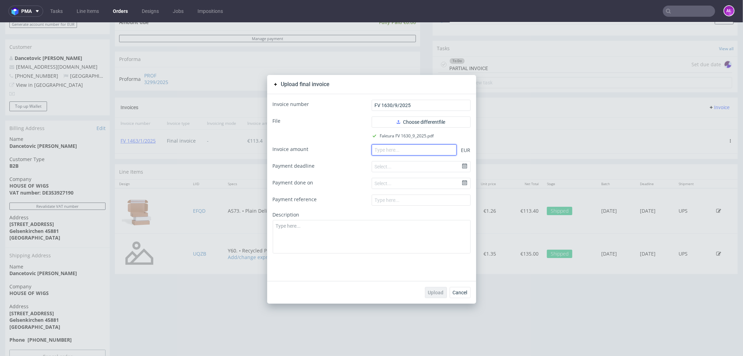
click at [450, 147] on input "number" at bounding box center [414, 149] width 85 height 11
paste input "135.00"
type input "135.00"
click at [435, 286] on button "Upload" at bounding box center [436, 291] width 22 height 11
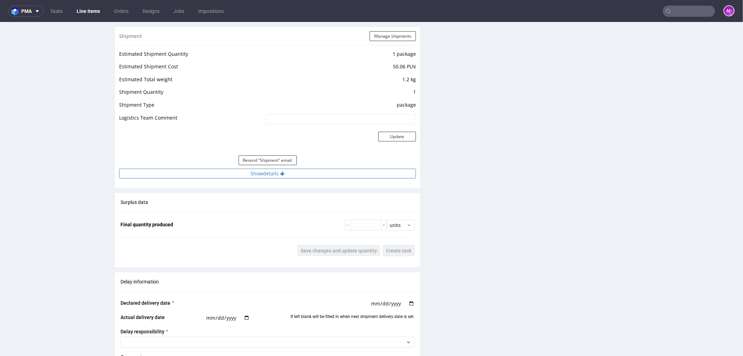
click at [286, 173] on button "Show details" at bounding box center [267, 173] width 297 height 10
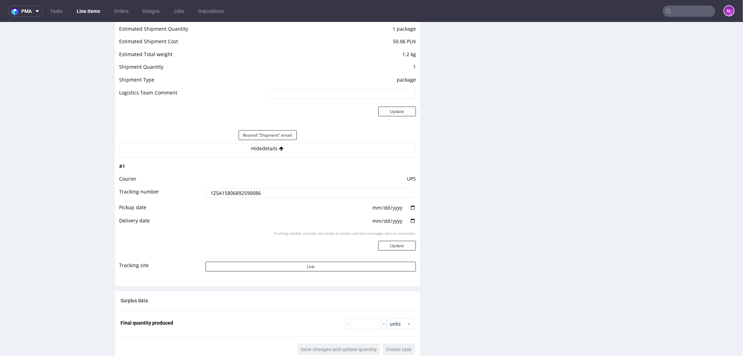
scroll to position [757, 0]
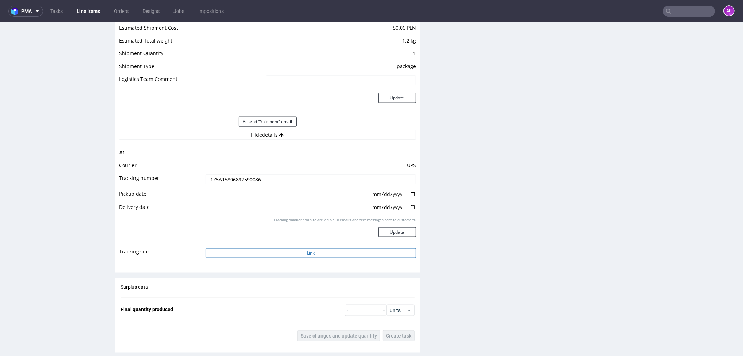
click at [306, 252] on button "Link" at bounding box center [311, 253] width 211 height 10
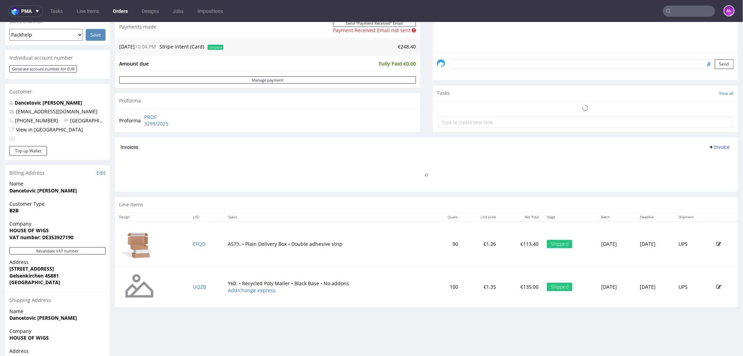
scroll to position [193, 0]
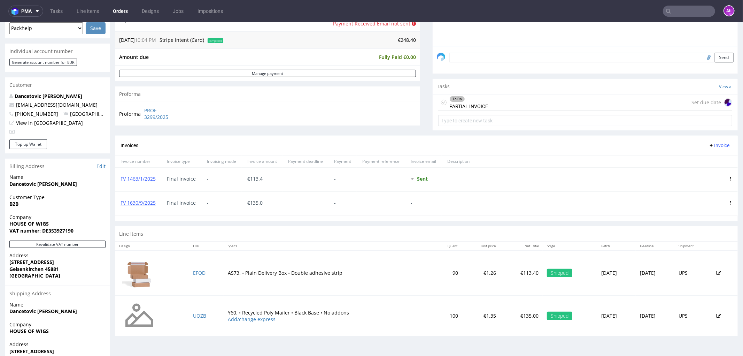
click at [468, 102] on div "To Do PARTIAL INVOICE" at bounding box center [469, 102] width 39 height 16
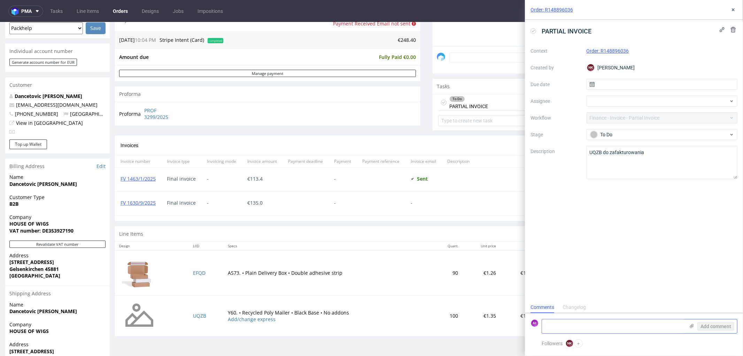
scroll to position [5, 0]
click at [596, 329] on textarea at bounding box center [613, 326] width 143 height 14
paste textarea "FV 1630/9/2025"
click at [202, 320] on td "UQZB" at bounding box center [206, 315] width 35 height 41
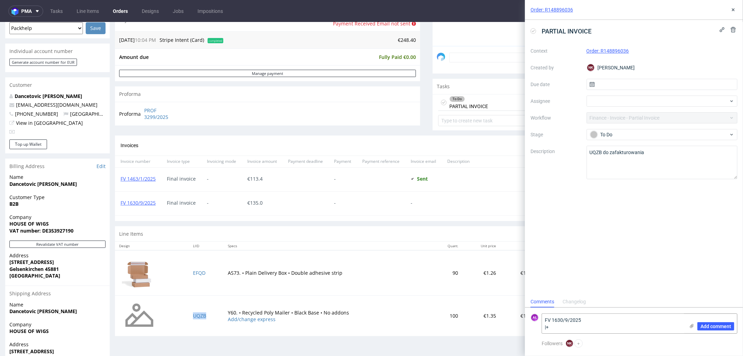
copy link "UQZB"
paste textarea "UQZB"
drag, startPoint x: 559, startPoint y: 327, endPoint x: 549, endPoint y: 327, distance: 10.5
click at [548, 328] on textarea "FV 1630/9/2025 |+ UQZB" at bounding box center [613, 324] width 143 height 20
type textarea "FV 1630/9/2025 + UQZB"
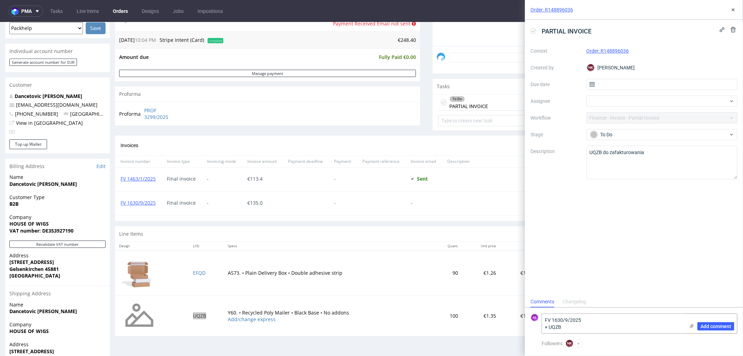
drag, startPoint x: 720, startPoint y: 324, endPoint x: 668, endPoint y: 273, distance: 72.9
click at [719, 324] on span "Add comment" at bounding box center [716, 326] width 31 height 5
click at [536, 32] on icon at bounding box center [534, 31] width 6 height 6
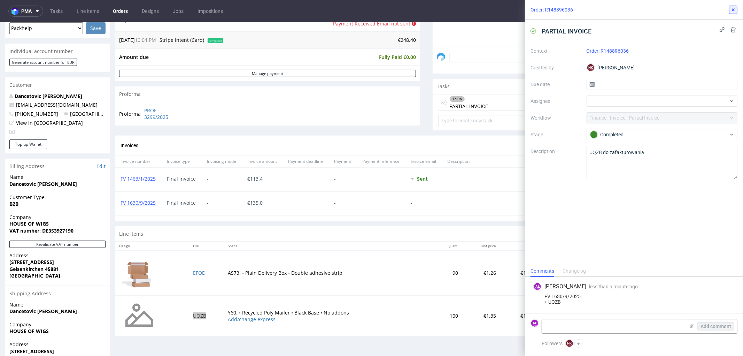
click at [735, 11] on use at bounding box center [733, 9] width 3 height 3
